Goal: Complete Application Form: Complete application form

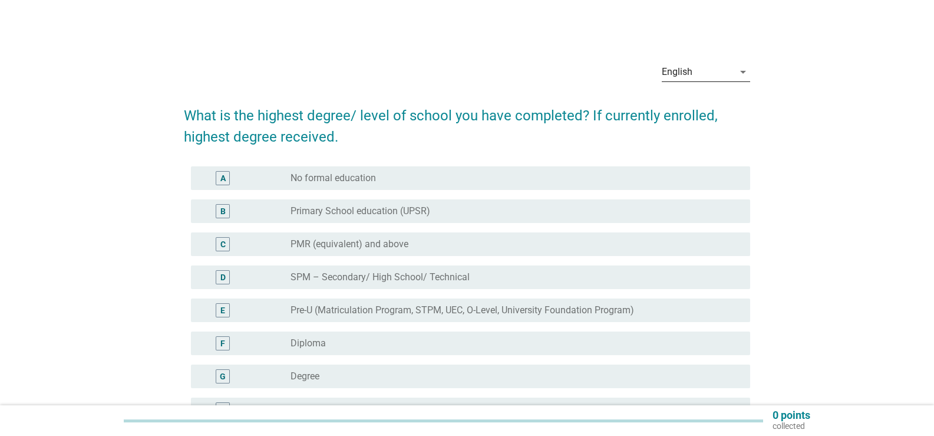
click at [691, 75] on div "English" at bounding box center [677, 72] width 31 height 11
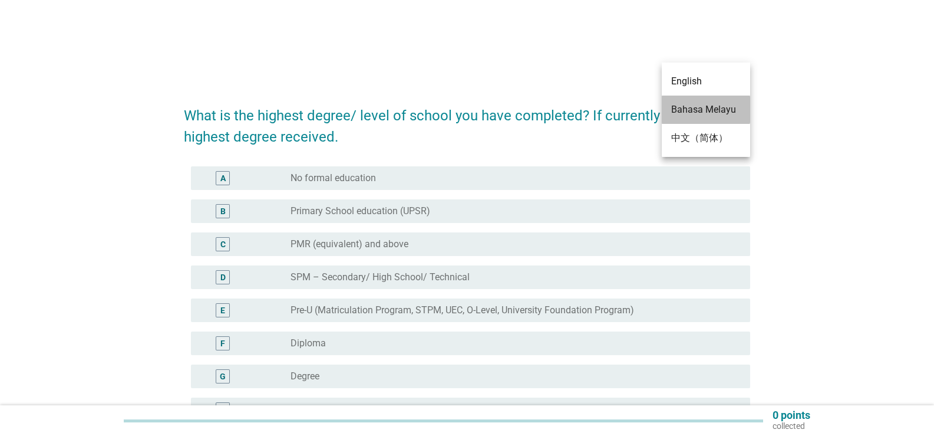
click at [697, 114] on div "Bahasa Melayu" at bounding box center [706, 110] width 70 height 14
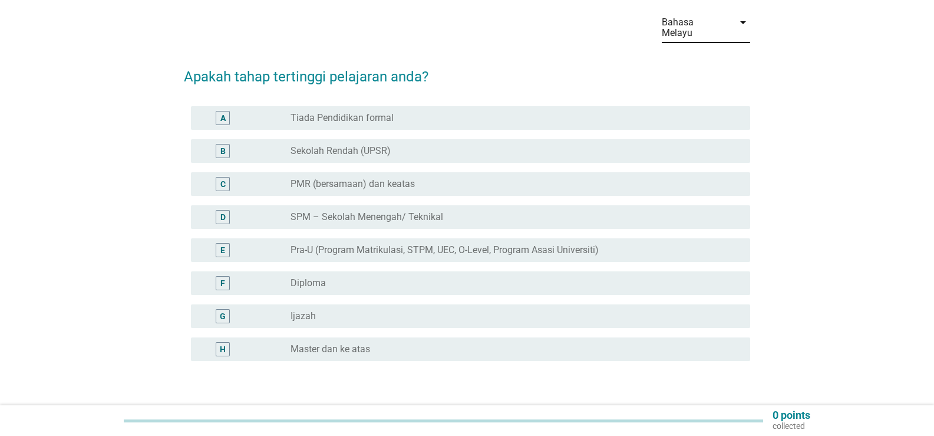
scroll to position [118, 0]
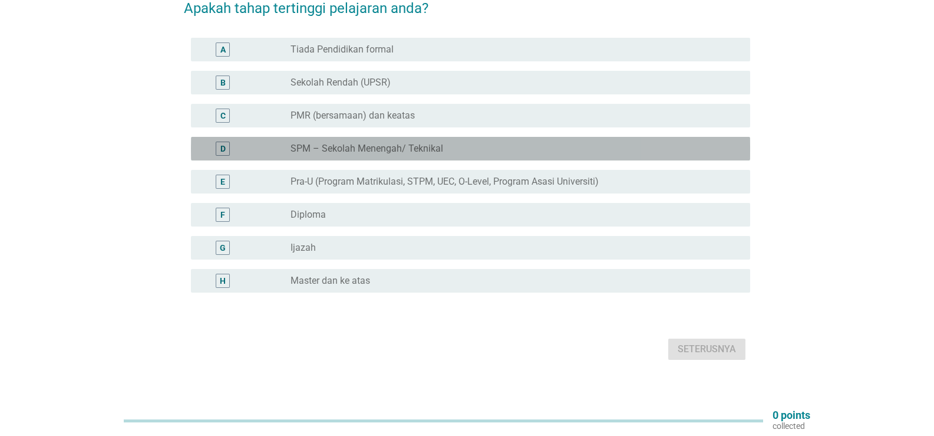
click at [396, 143] on label "SPM – Sekolah Menengah/ Teknikal" at bounding box center [367, 149] width 153 height 12
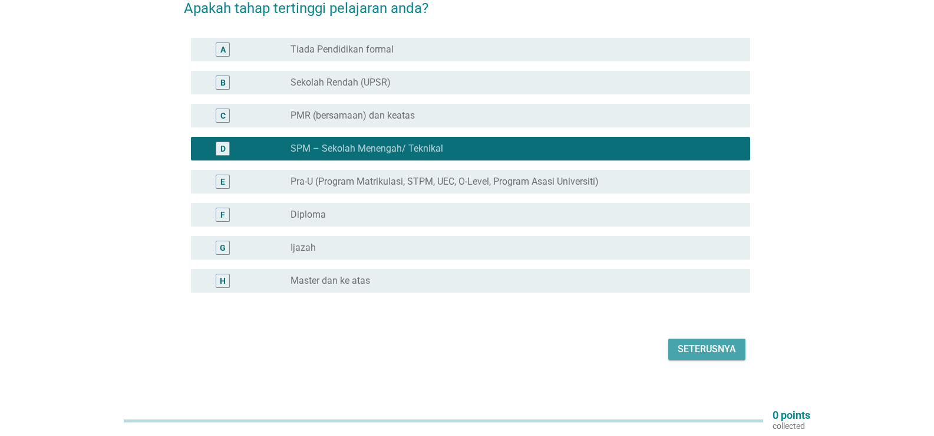
click at [711, 348] on button "Seterusnya" at bounding box center [706, 348] width 77 height 21
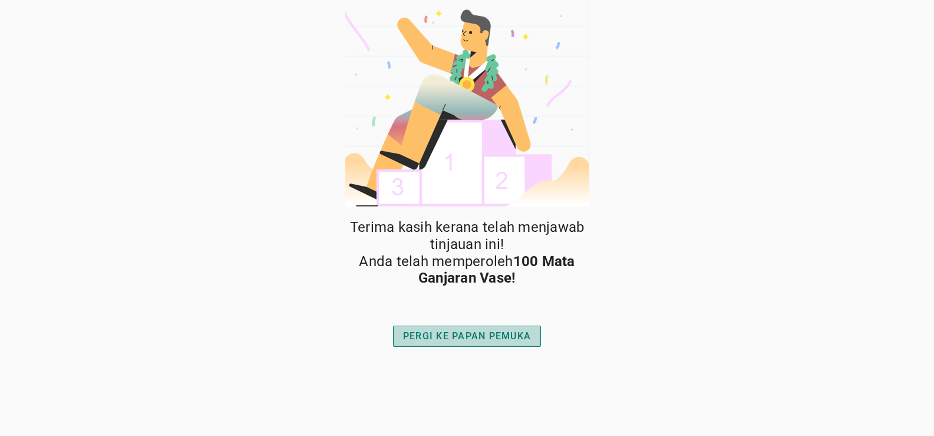
click at [423, 338] on div "PERGI KE PAPAN PEMUKA" at bounding box center [467, 336] width 128 height 14
